Goal: Task Accomplishment & Management: Manage account settings

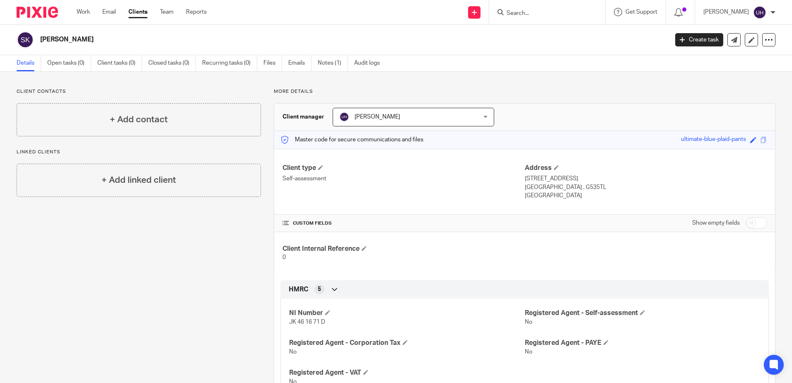
drag, startPoint x: 550, startPoint y: 19, endPoint x: 617, endPoint y: 45, distance: 72.8
click at [550, 19] on div at bounding box center [547, 12] width 116 height 24
click at [525, 16] on input "Search" at bounding box center [543, 13] width 75 height 7
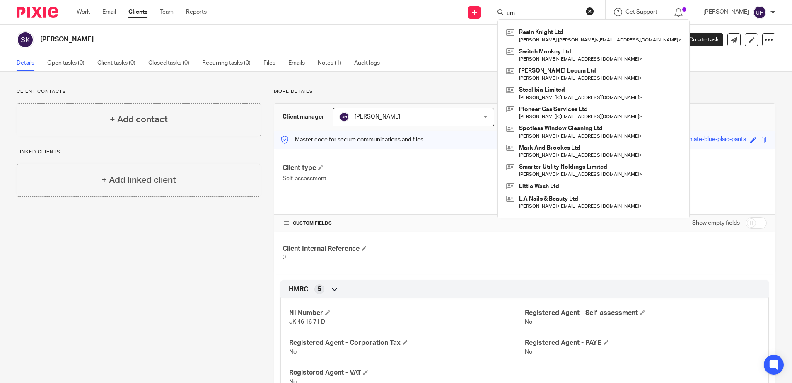
type input "u"
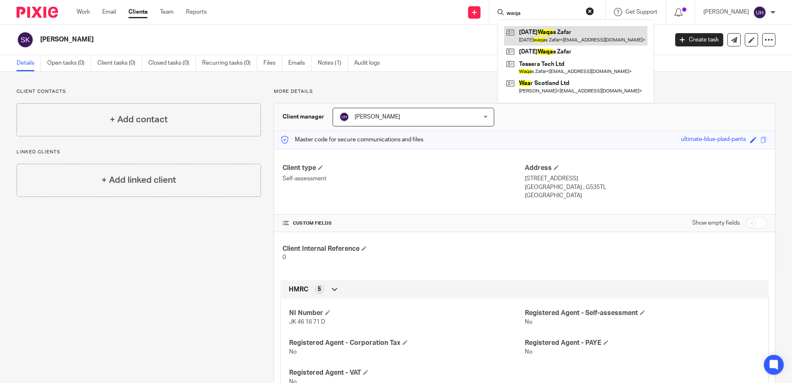
type input "waqa"
click at [596, 39] on link at bounding box center [575, 35] width 143 height 19
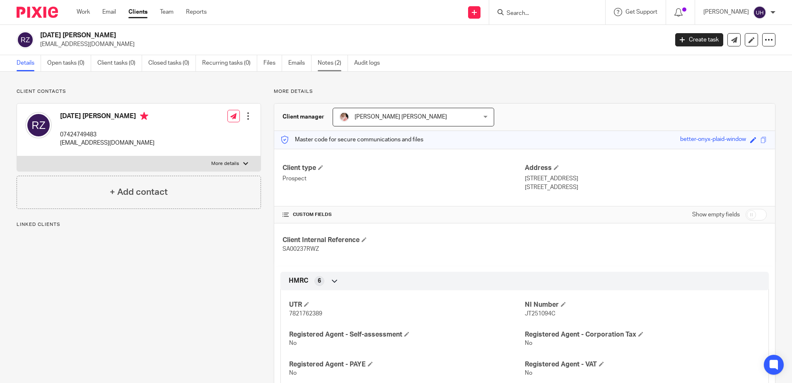
click at [336, 61] on link "Notes (2)" at bounding box center [333, 63] width 30 height 16
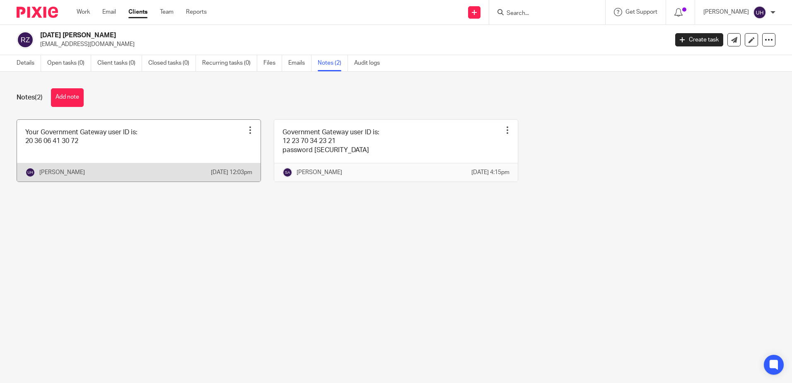
click at [124, 140] on link at bounding box center [139, 151] width 244 height 62
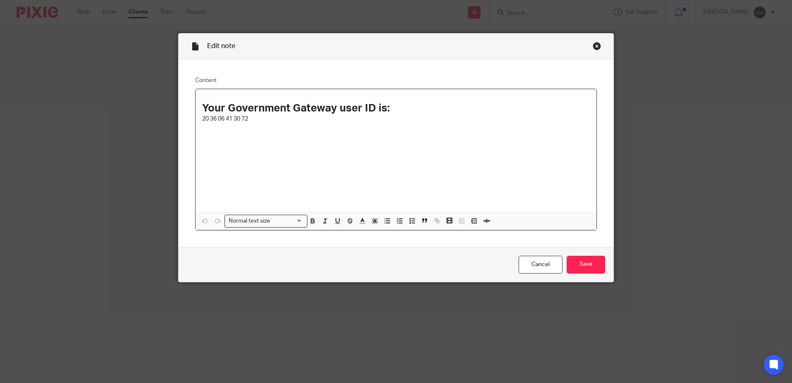
click at [223, 118] on p "20 36 06 41 30 72" at bounding box center [396, 119] width 388 height 8
copy p "20 36 06 41 30 72"
click at [602, 271] on input "Save" at bounding box center [586, 265] width 39 height 18
